Goal: Task Accomplishment & Management: Use online tool/utility

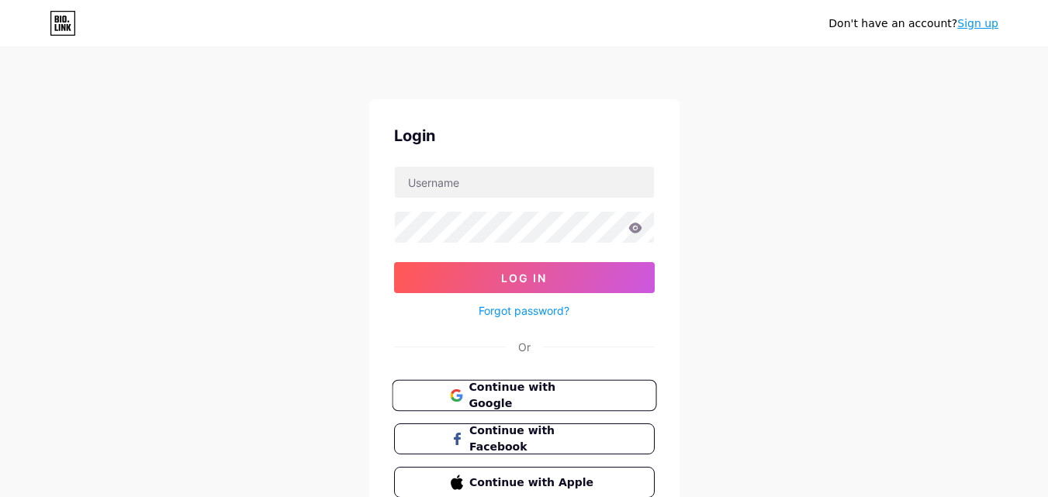
click at [535, 388] on span "Continue with Google" at bounding box center [534, 395] width 130 height 33
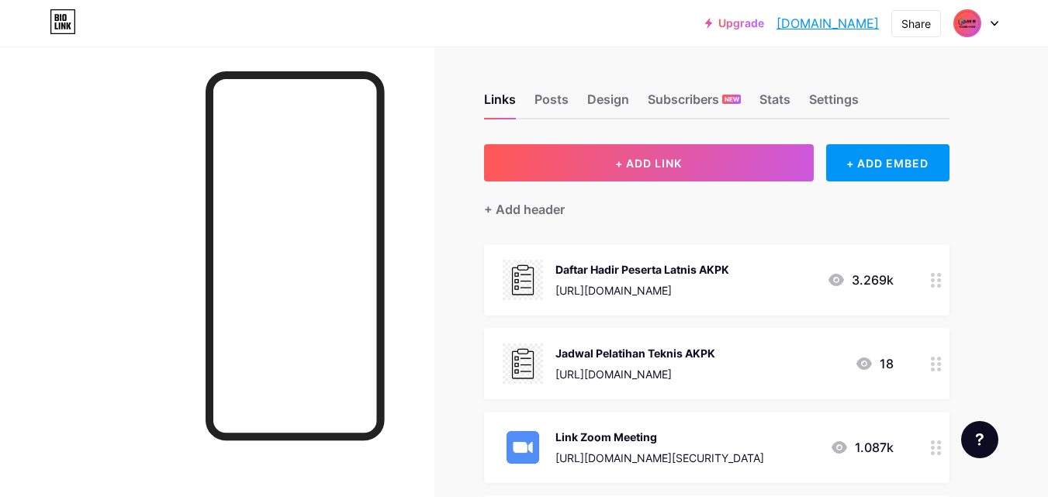
click at [974, 23] on img at bounding box center [967, 23] width 25 height 25
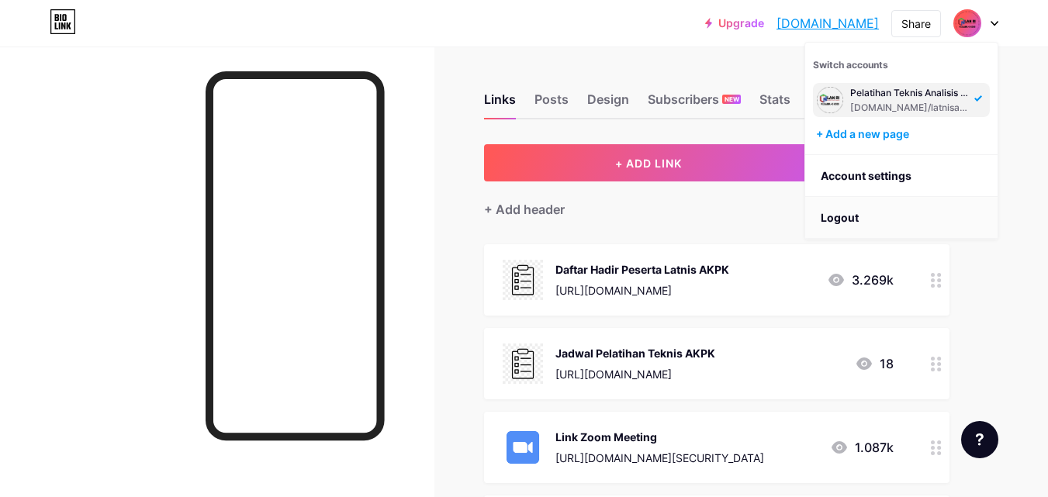
click at [883, 213] on li "Logout" at bounding box center [901, 218] width 192 height 42
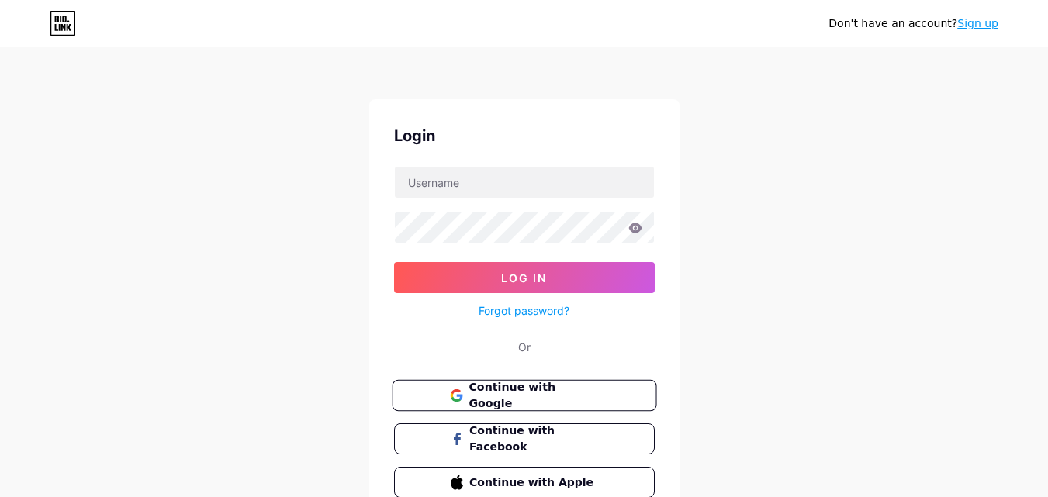
click at [549, 394] on span "Continue with Google" at bounding box center [534, 395] width 130 height 33
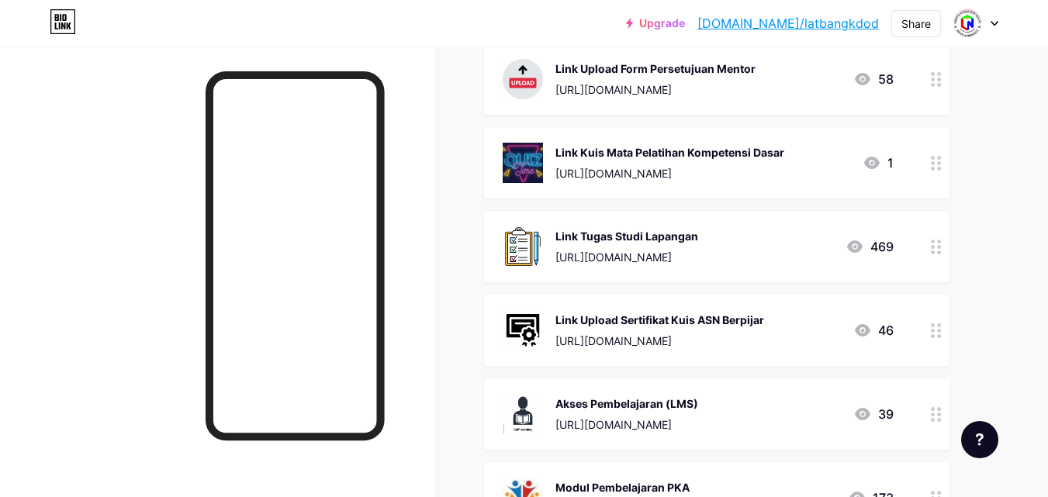
scroll to position [1009, 0]
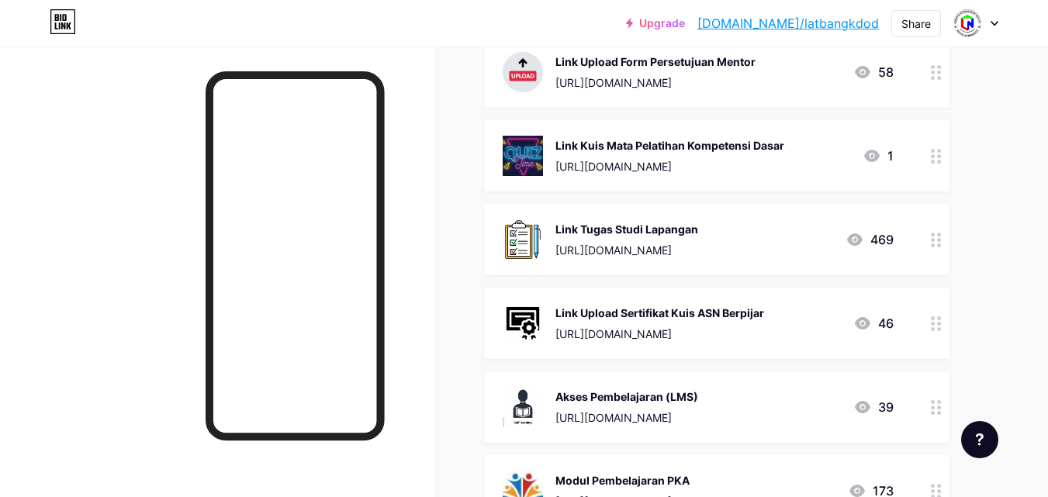
click at [659, 306] on div "Link Upload Sertifikat Kuis ASN Berpijar" at bounding box center [660, 313] width 209 height 16
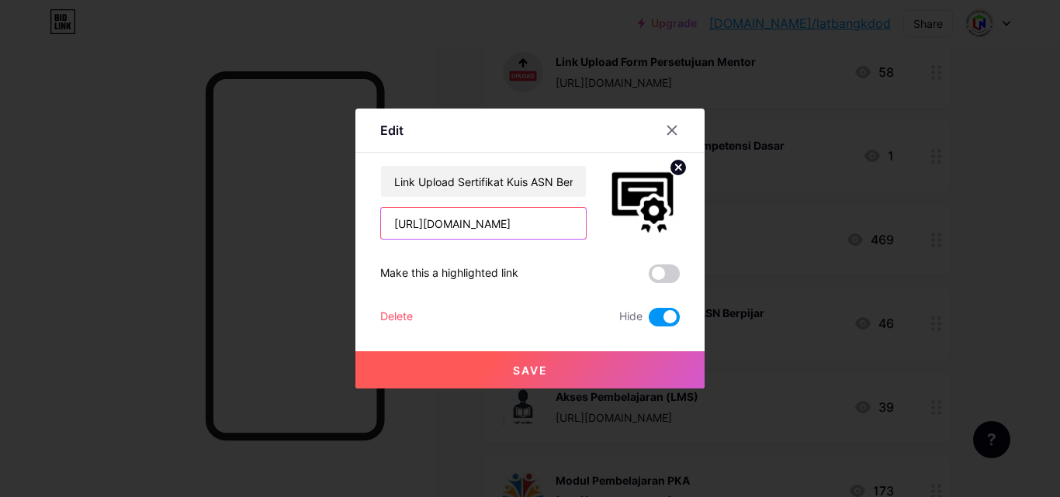
click at [517, 231] on input "[URL][DOMAIN_NAME]" at bounding box center [483, 223] width 205 height 31
click at [666, 127] on icon at bounding box center [672, 130] width 12 height 12
